Goal: Information Seeking & Learning: Learn about a topic

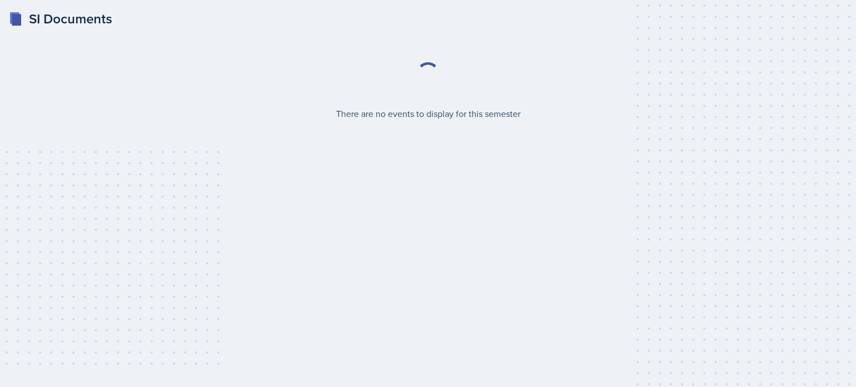
select select "2bed604d-1099-4043-b1bc-2365e8740244"
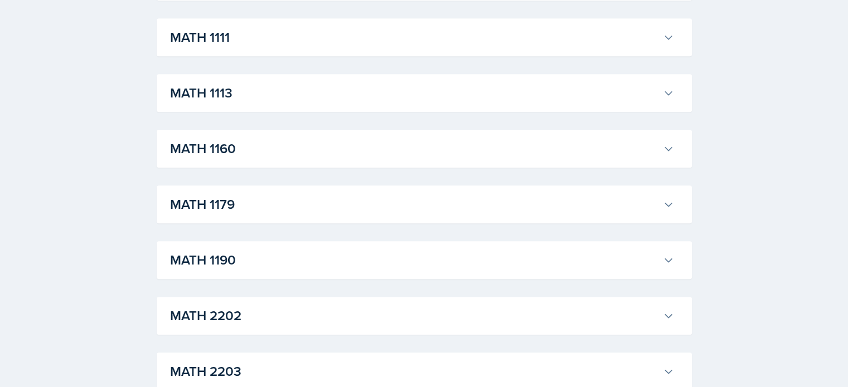
scroll to position [1039, 0]
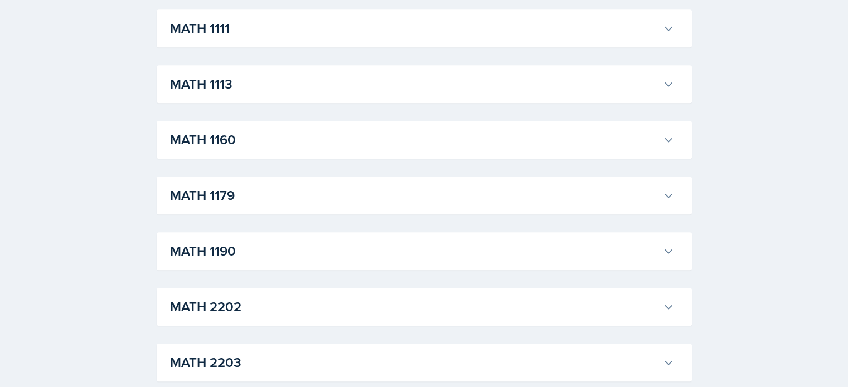
click at [525, 28] on h3 "MATH 1111" at bounding box center [414, 28] width 488 height 20
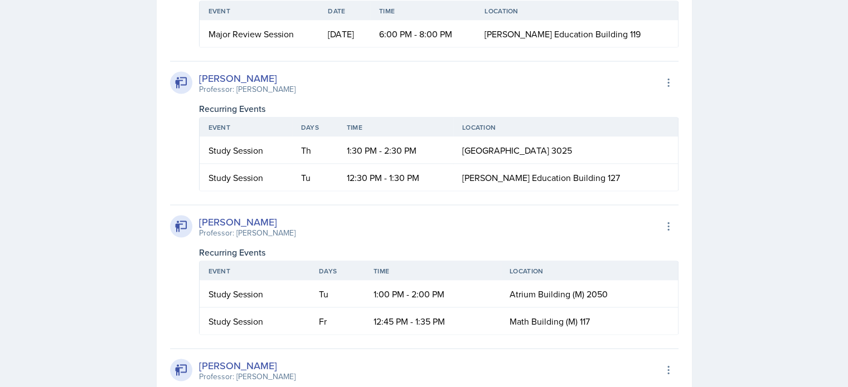
scroll to position [2167, 0]
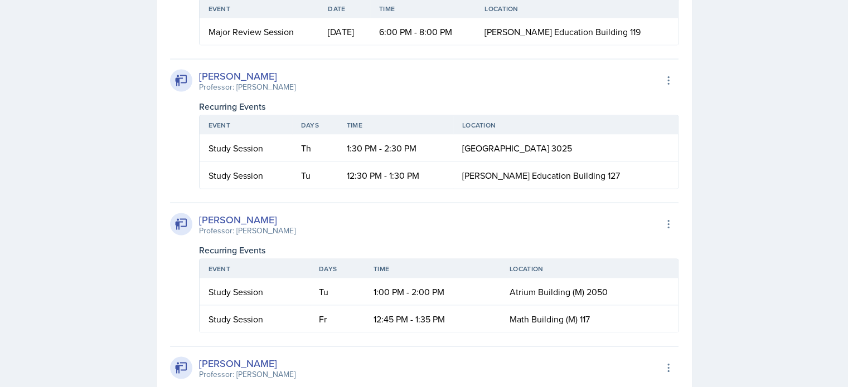
click at [254, 38] on div "Major Review Session" at bounding box center [259, 31] width 102 height 13
click at [354, 45] on td "[DATE]" at bounding box center [344, 31] width 51 height 27
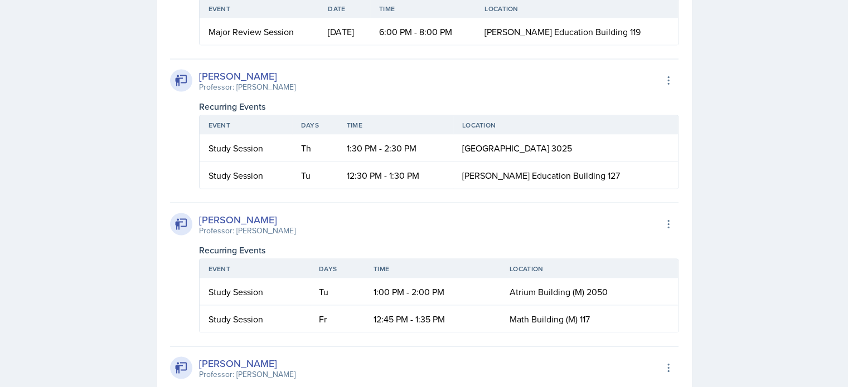
click at [354, 45] on td "[DATE]" at bounding box center [344, 31] width 51 height 27
